Goal: Navigation & Orientation: Find specific page/section

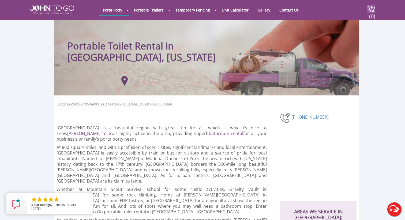
scroll to position [10, 0]
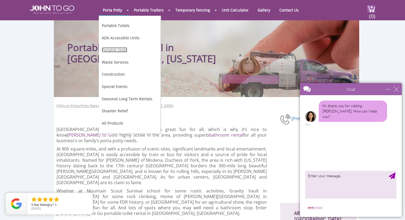
click at [124, 49] on link "Portable Sinks" at bounding box center [114, 49] width 25 height 5
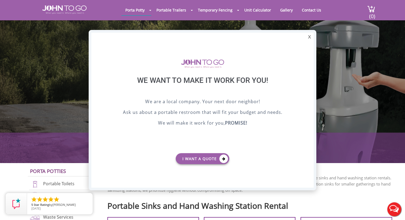
click at [174, 11] on div at bounding box center [202, 110] width 405 height 220
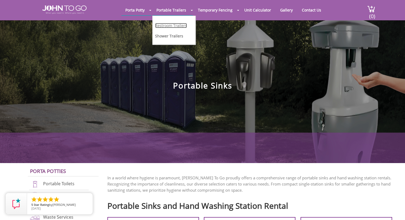
click at [179, 28] on link "Restroom Trailers" at bounding box center [171, 25] width 32 height 5
